Goal: Task Accomplishment & Management: Use online tool/utility

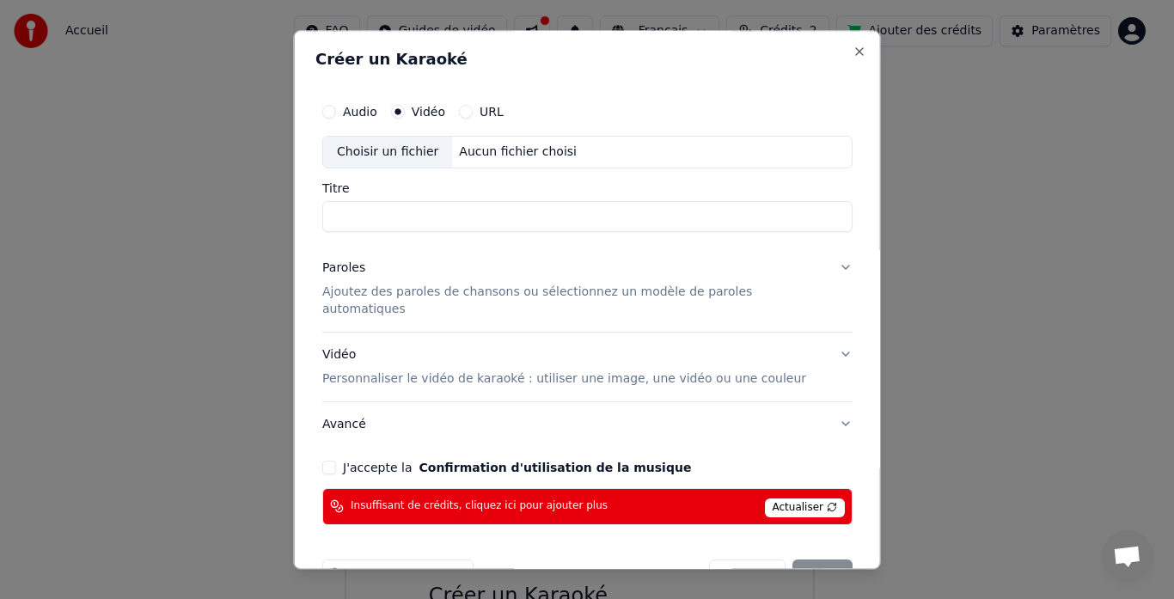
click at [430, 211] on input "Titre" at bounding box center [587, 216] width 530 height 31
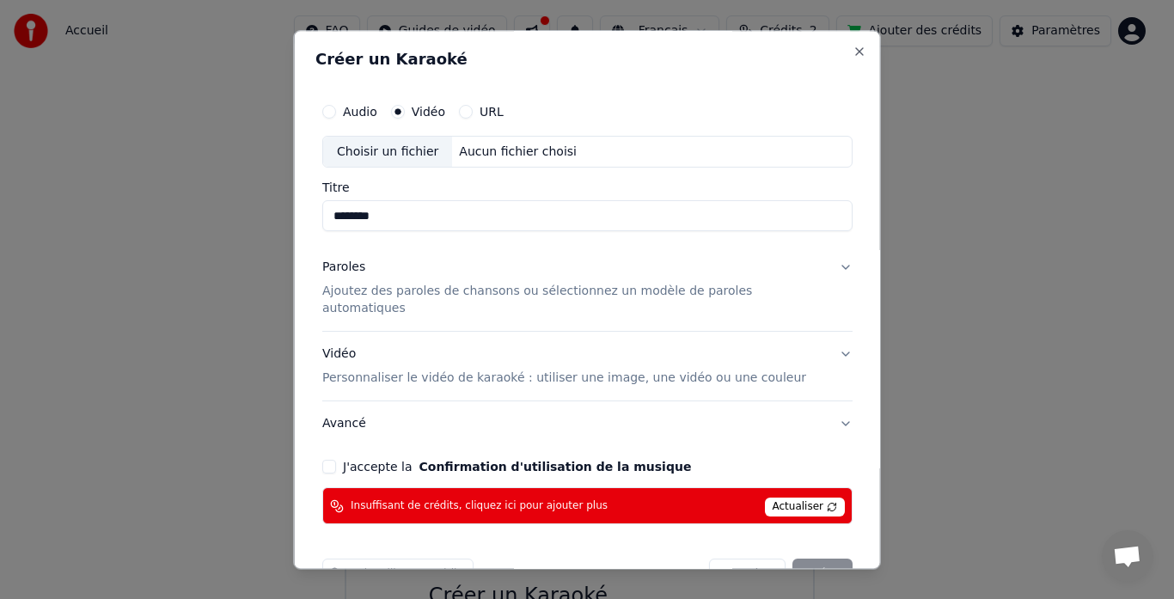
click at [415, 154] on div "Choisir un fichier" at bounding box center [387, 152] width 129 height 31
type input "**********"
click at [346, 272] on div "Paroles" at bounding box center [343, 268] width 43 height 17
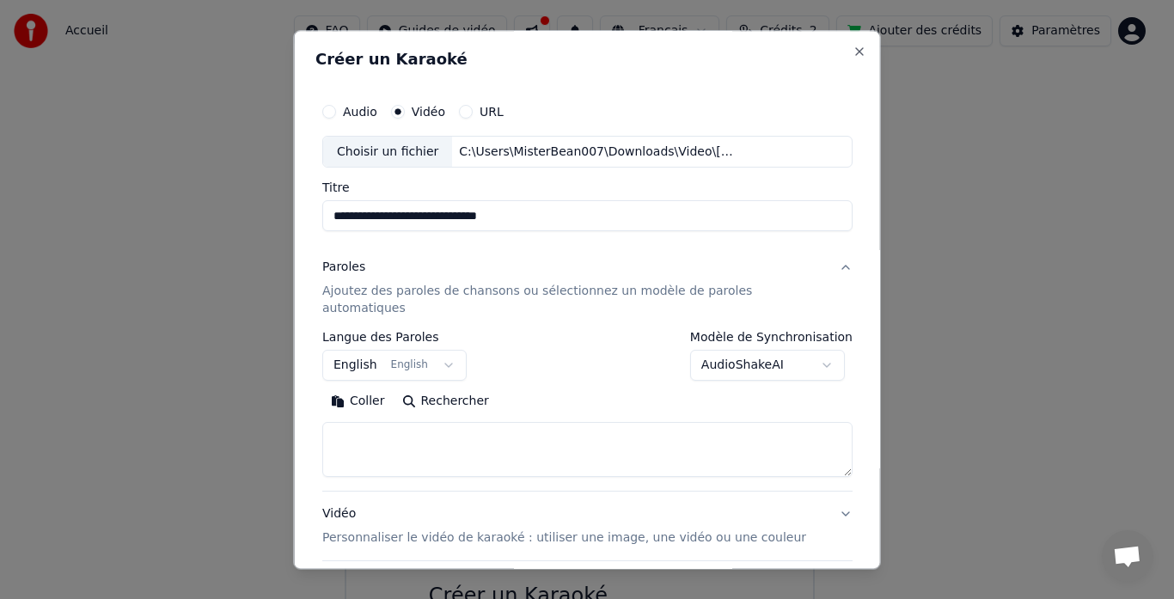
click at [444, 351] on button "English English" at bounding box center [394, 366] width 144 height 31
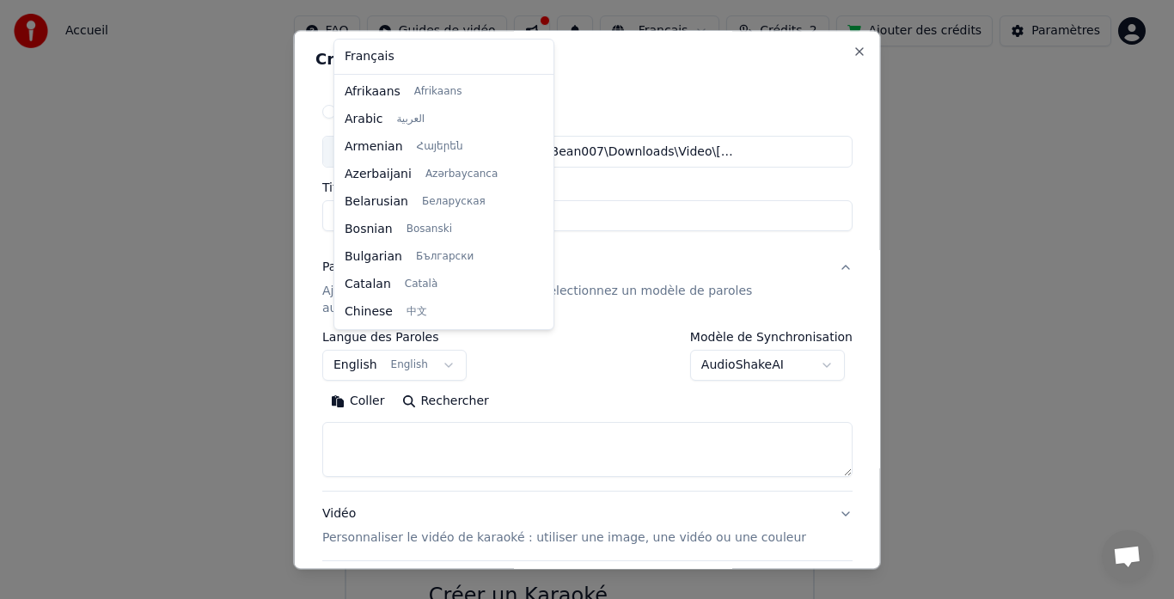
scroll to position [138, 0]
click at [541, 87] on div at bounding box center [545, 202] width 9 height 248
select select "**"
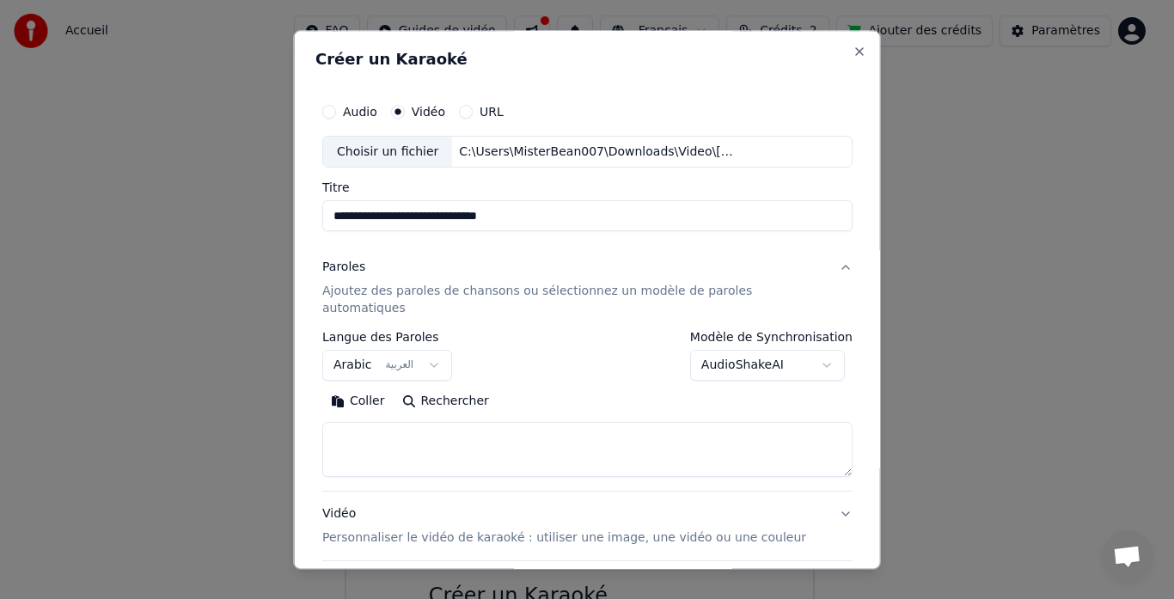
click at [450, 389] on button "Rechercher" at bounding box center [445, 403] width 104 height 28
type textarea "**********"
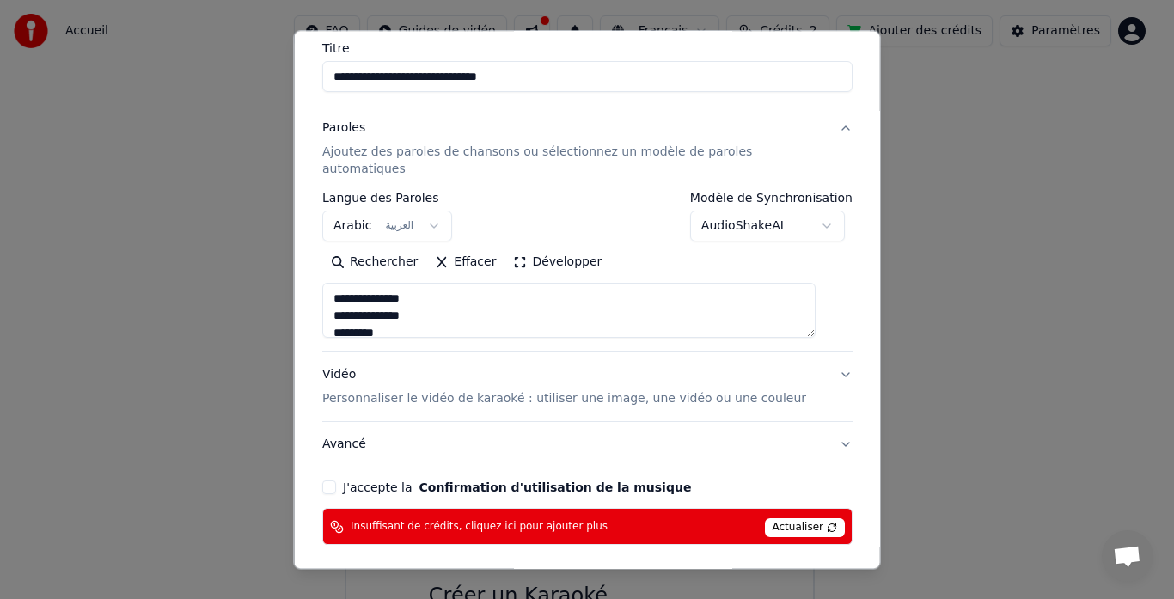
scroll to position [140, 0]
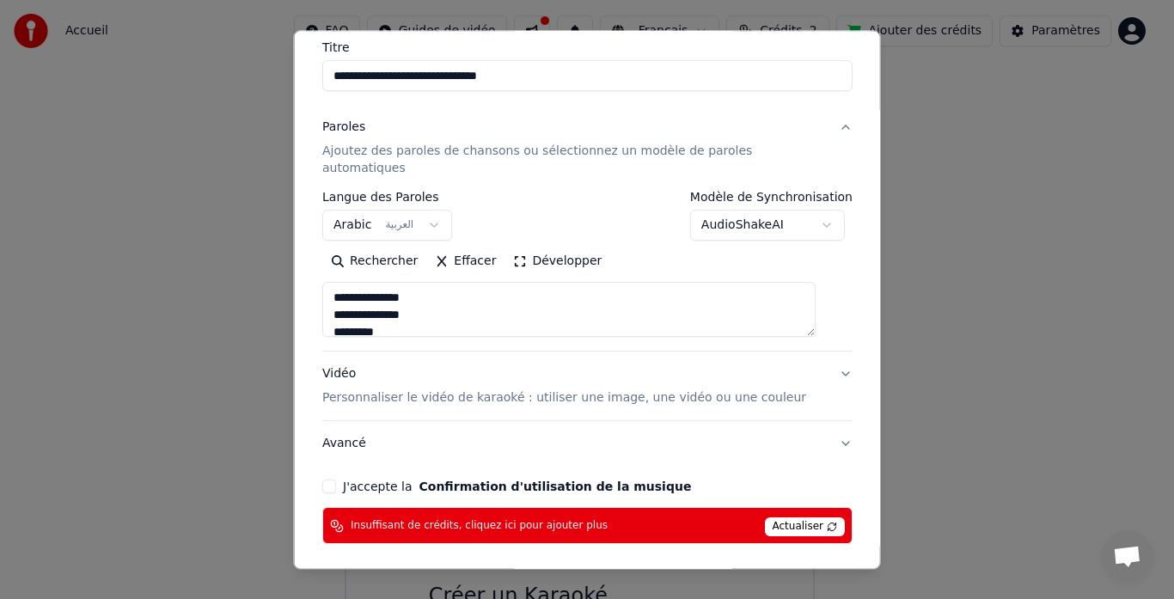
click at [626, 390] on p "Personnaliser le vidéo de karaoké : utiliser une image, une vidéo ou une couleur" at bounding box center [564, 398] width 484 height 17
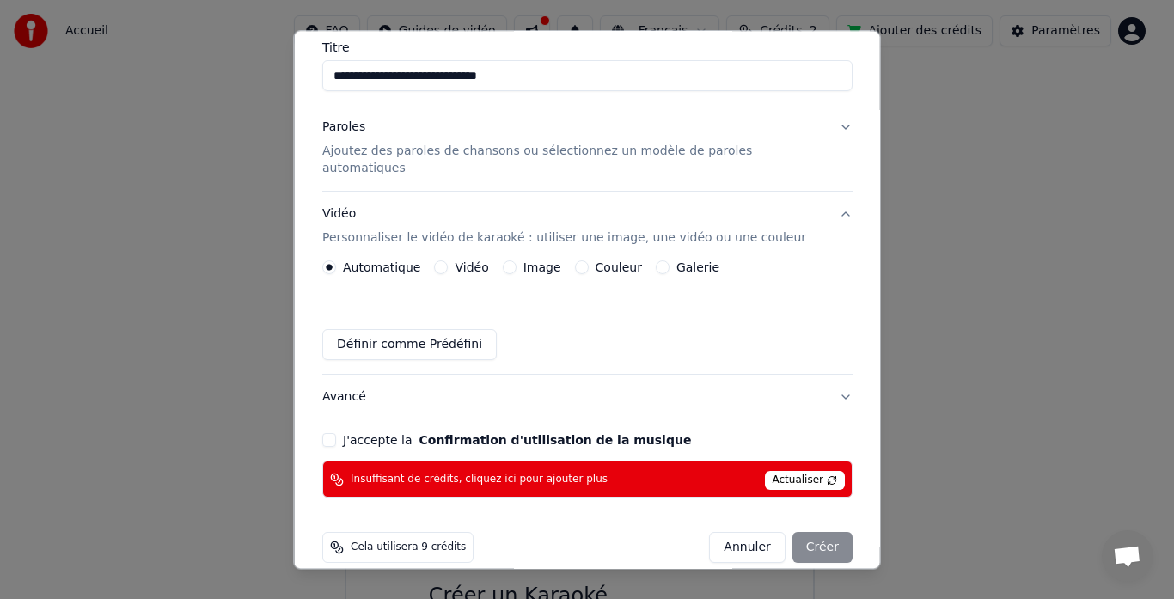
click at [514, 261] on button "Image" at bounding box center [509, 268] width 14 height 14
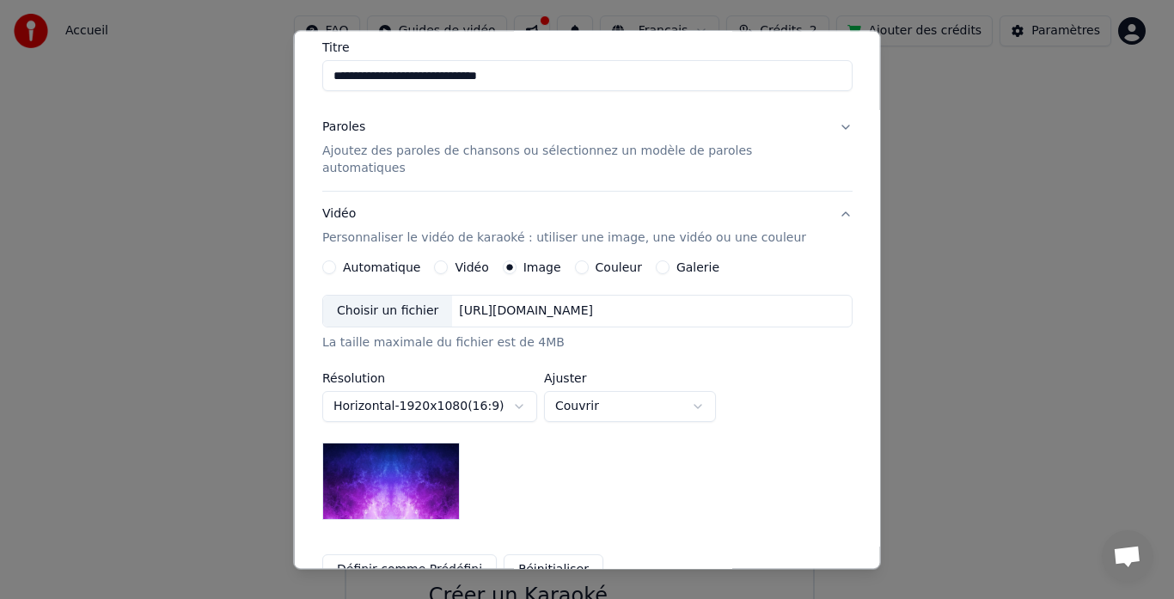
click at [398, 297] on div "Choisir un fichier" at bounding box center [387, 312] width 129 height 31
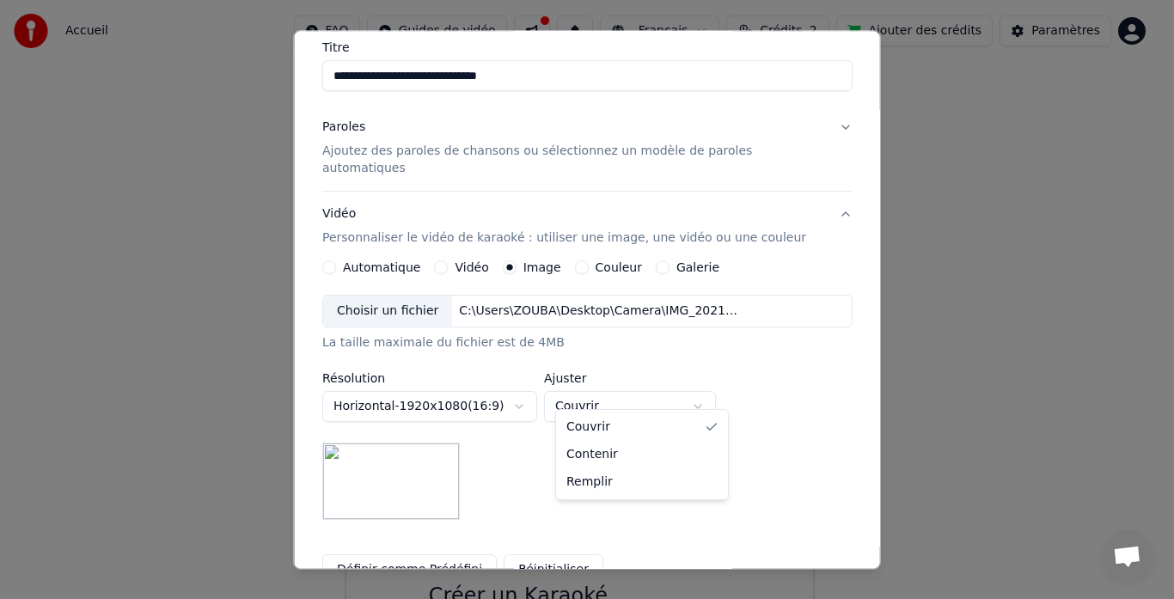
click at [711, 387] on body "**********" at bounding box center [579, 357] width 1159 height 715
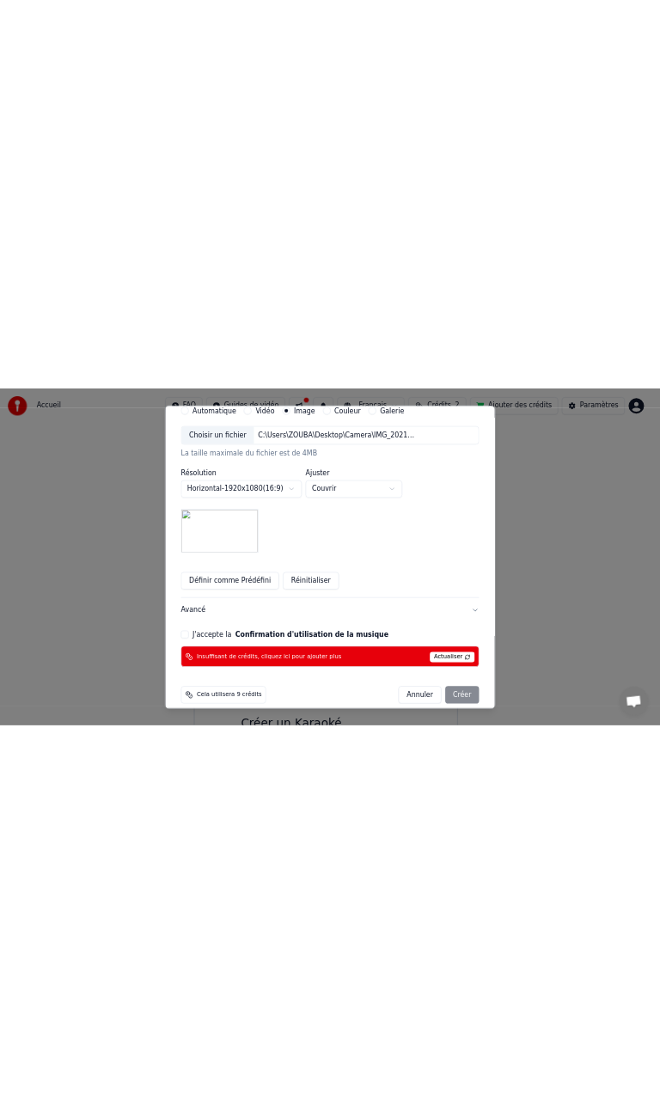
scroll to position [370, 0]
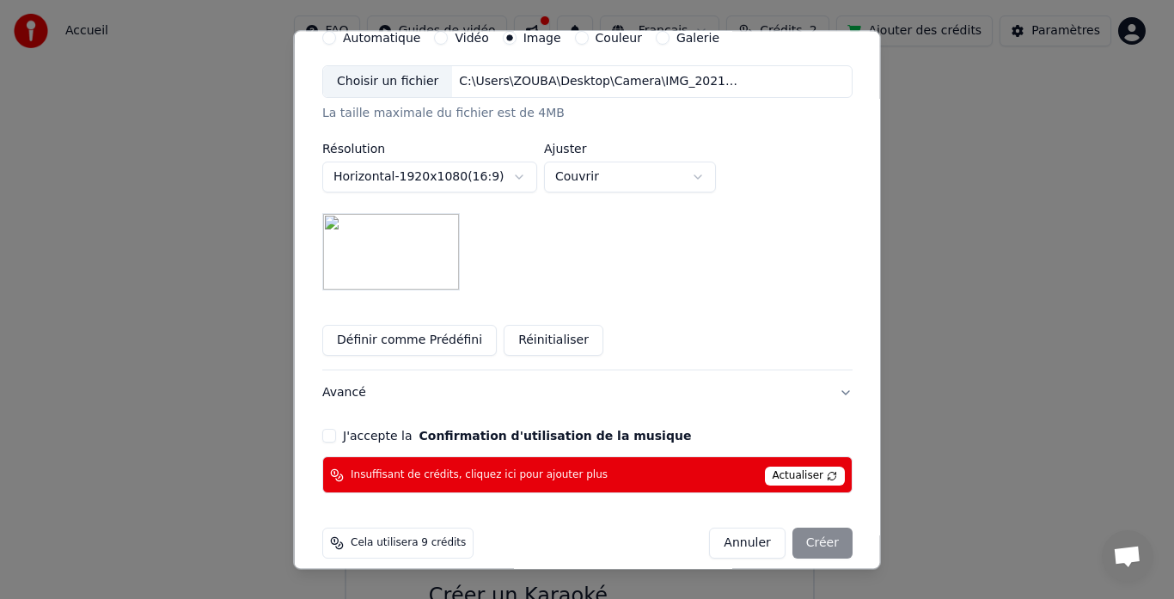
click at [780, 468] on span "Actualiser" at bounding box center [804, 477] width 81 height 19
click at [336, 430] on button "J'accepte la Confirmation d'utilisation de la musique" at bounding box center [329, 437] width 14 height 14
click at [768, 468] on span "Actualiser" at bounding box center [804, 477] width 81 height 19
click at [805, 468] on span "Actualiser" at bounding box center [804, 477] width 81 height 19
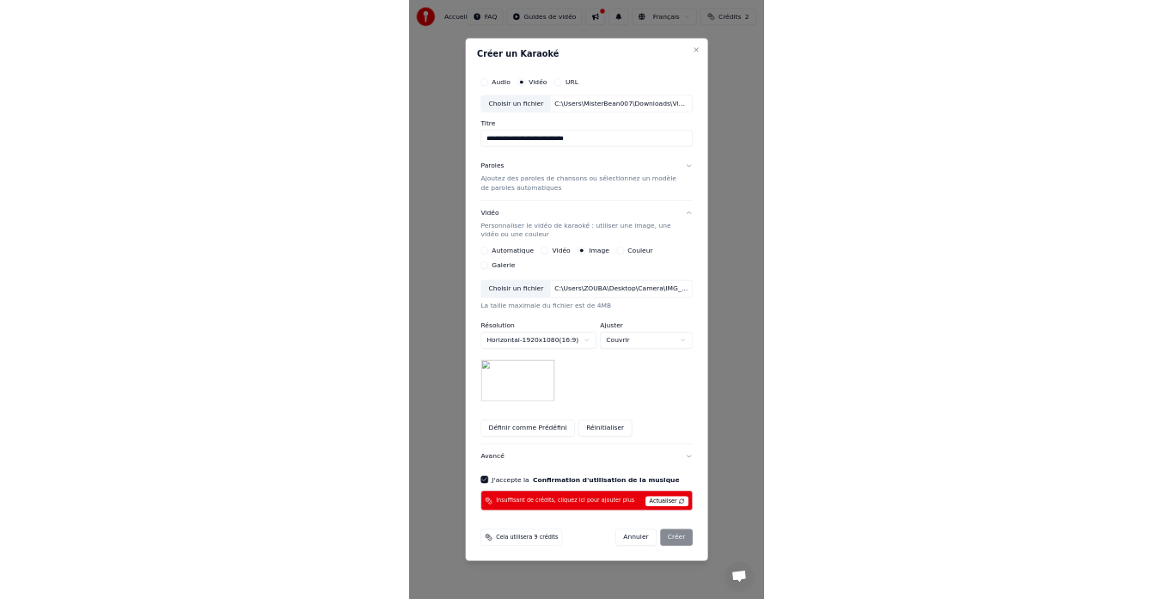
scroll to position [0, 0]
